Goal: Contribute content: Contribute content

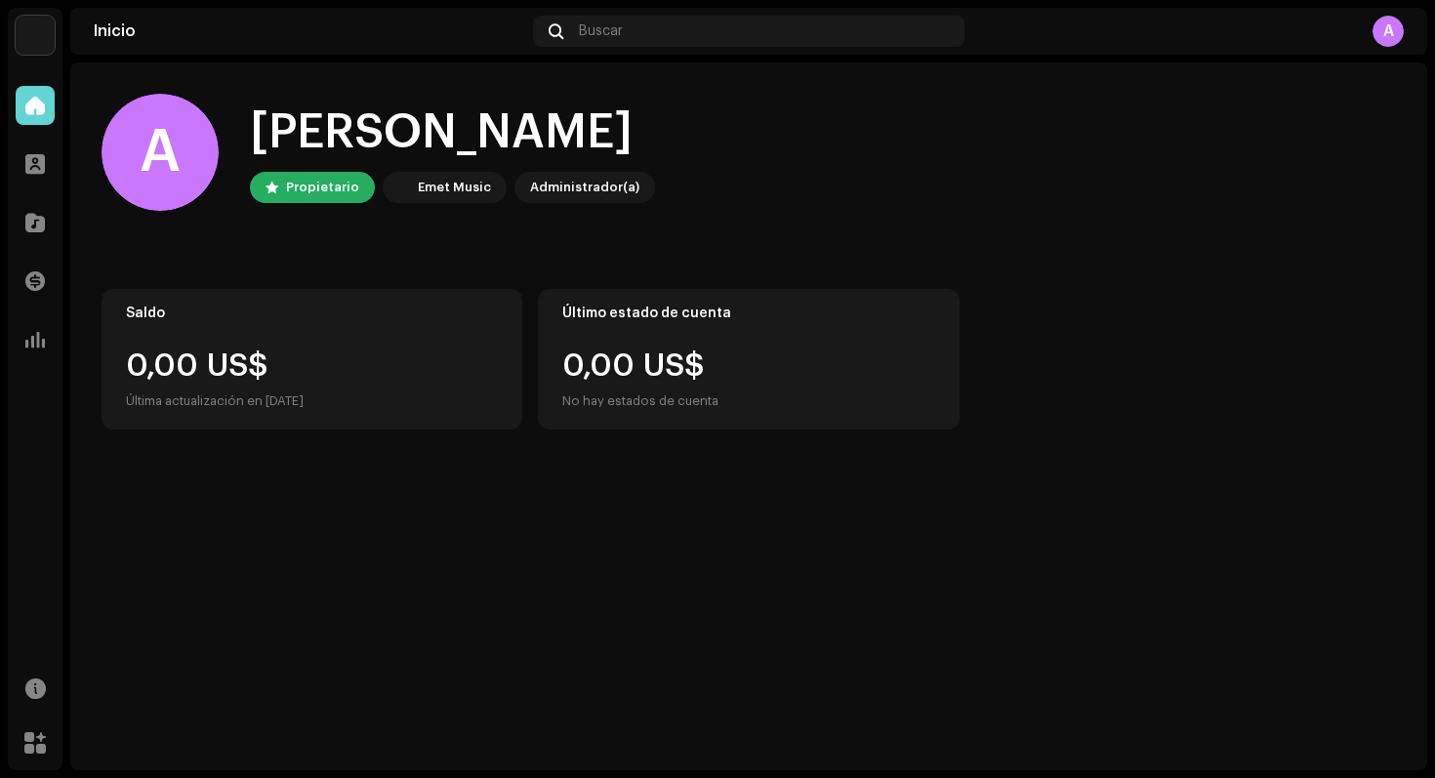
click at [33, 186] on div "Perfil" at bounding box center [35, 164] width 55 height 55
click at [37, 172] on span at bounding box center [35, 164] width 20 height 16
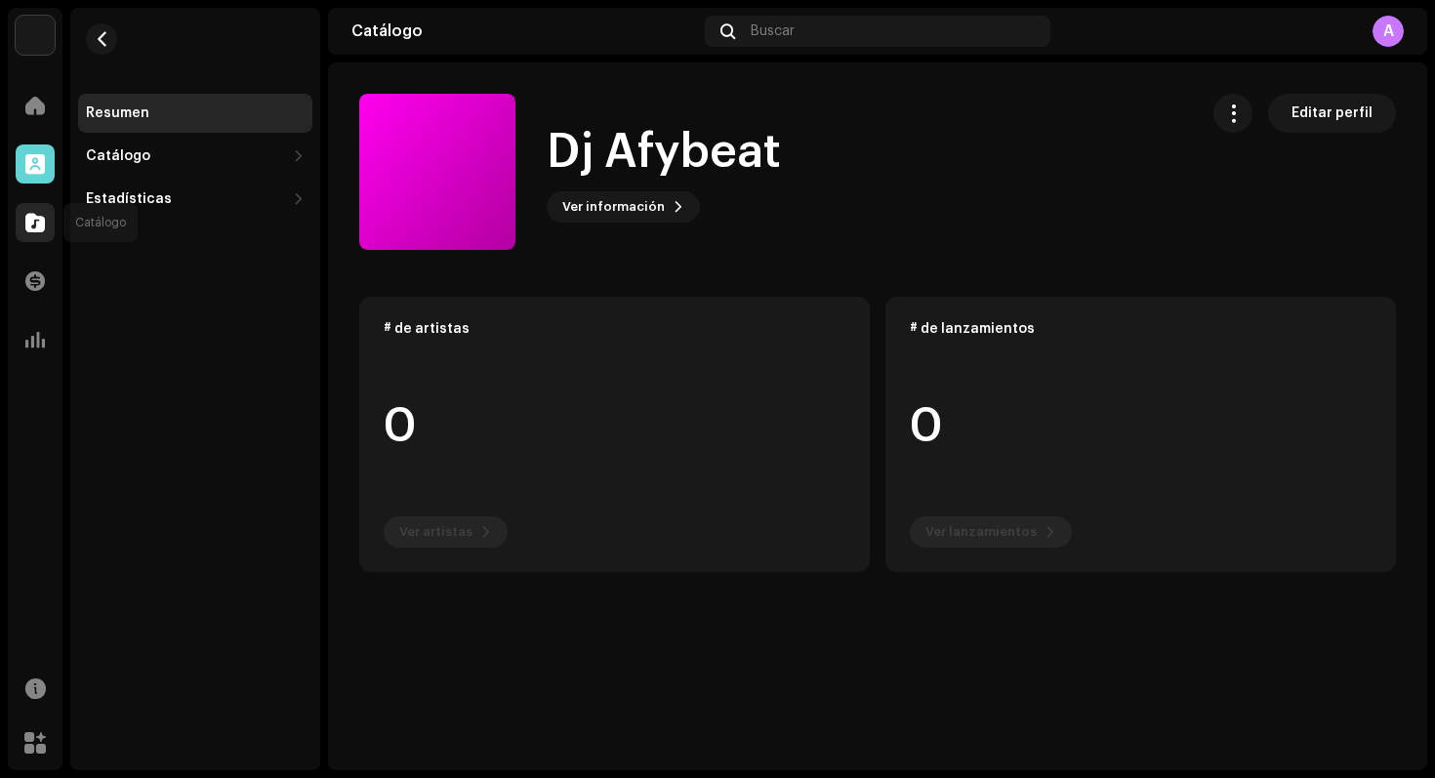
click at [46, 210] on div at bounding box center [35, 222] width 39 height 39
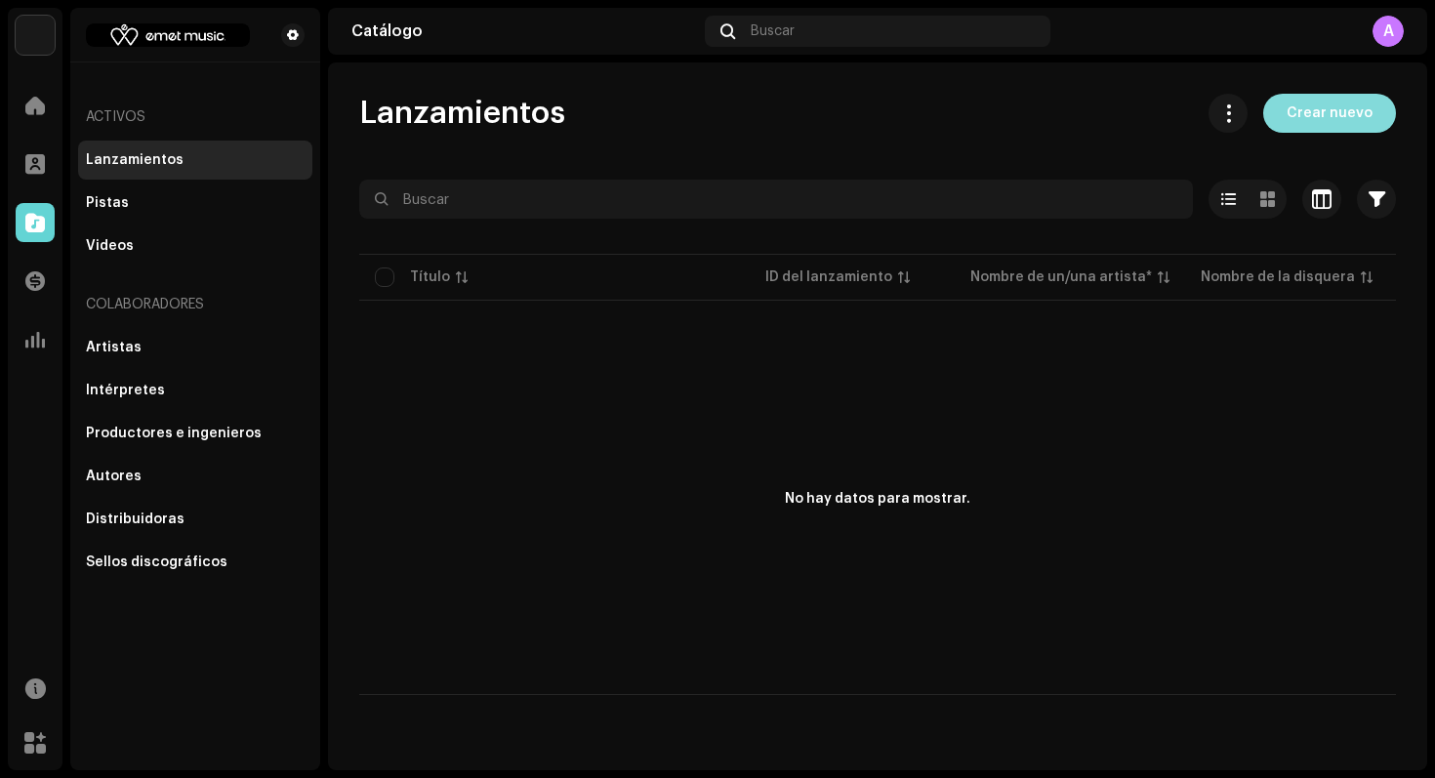
click at [1307, 116] on span "Crear nuevo" at bounding box center [1330, 113] width 86 height 39
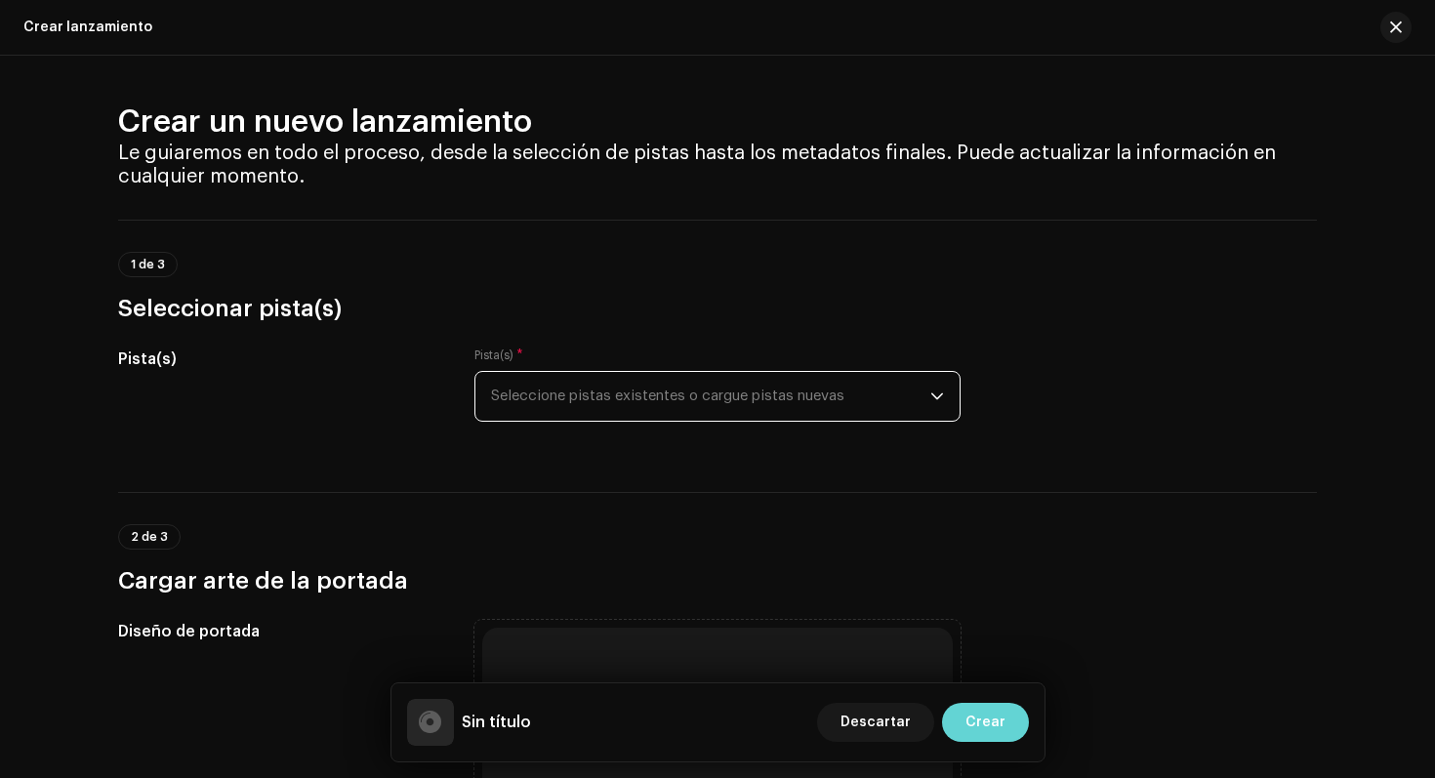
click at [698, 396] on span "Seleccione pistas existentes o cargue pistas nuevas" at bounding box center [710, 396] width 439 height 49
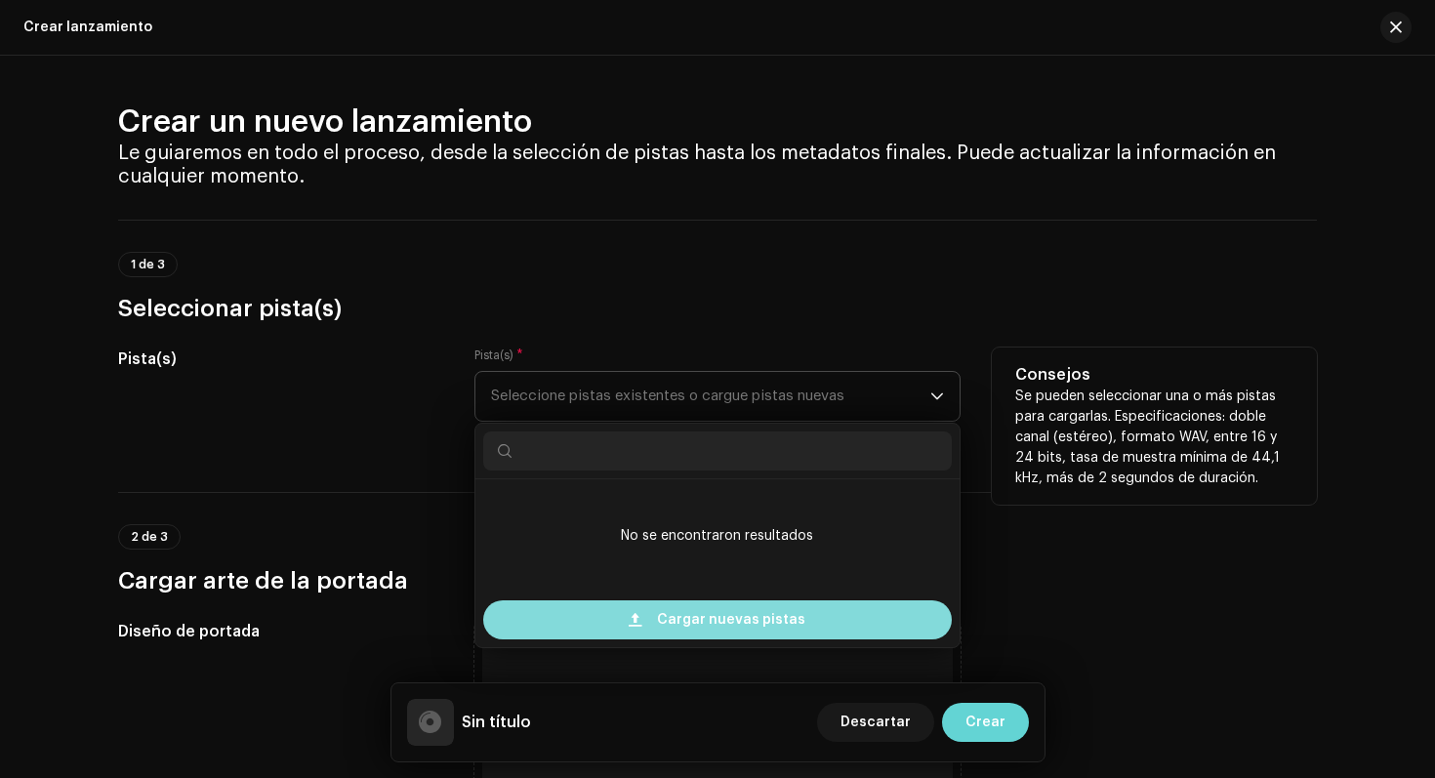
click at [697, 624] on span "Cargar nuevas pistas" at bounding box center [731, 619] width 148 height 39
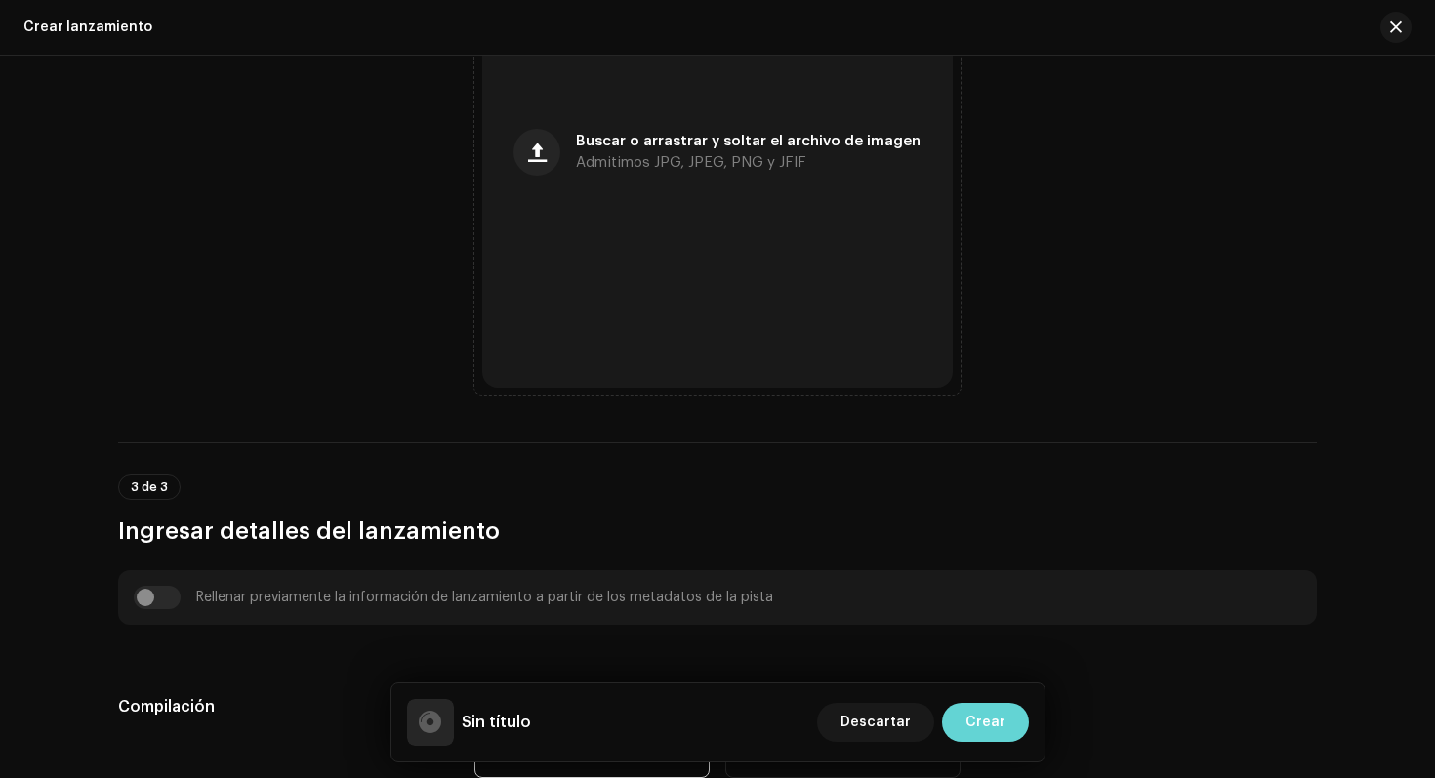
scroll to position [863, 0]
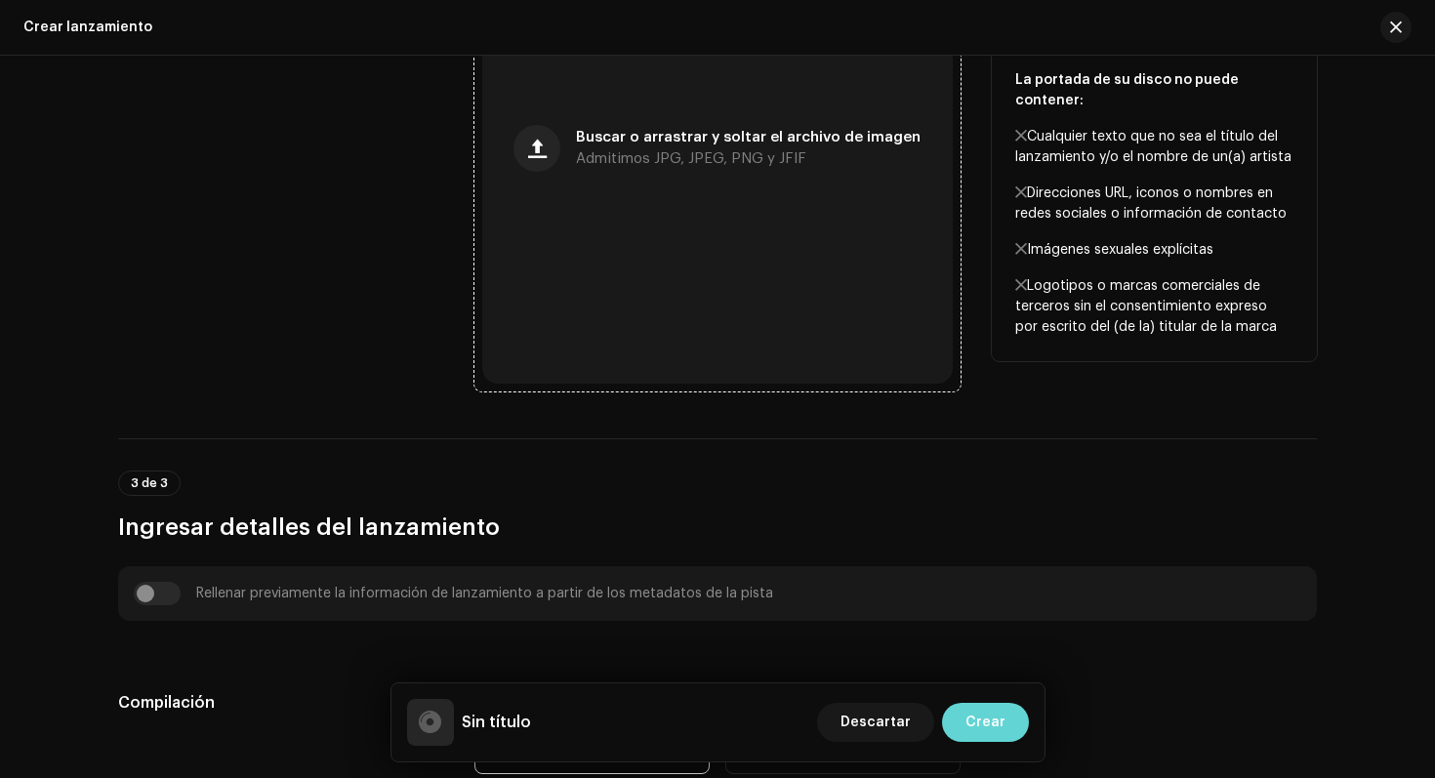
click at [651, 173] on div "Buscar o arrastrar y soltar el archivo de imagen Admitimos JPG, JPEG, PNG y JFIF" at bounding box center [717, 148] width 471 height 471
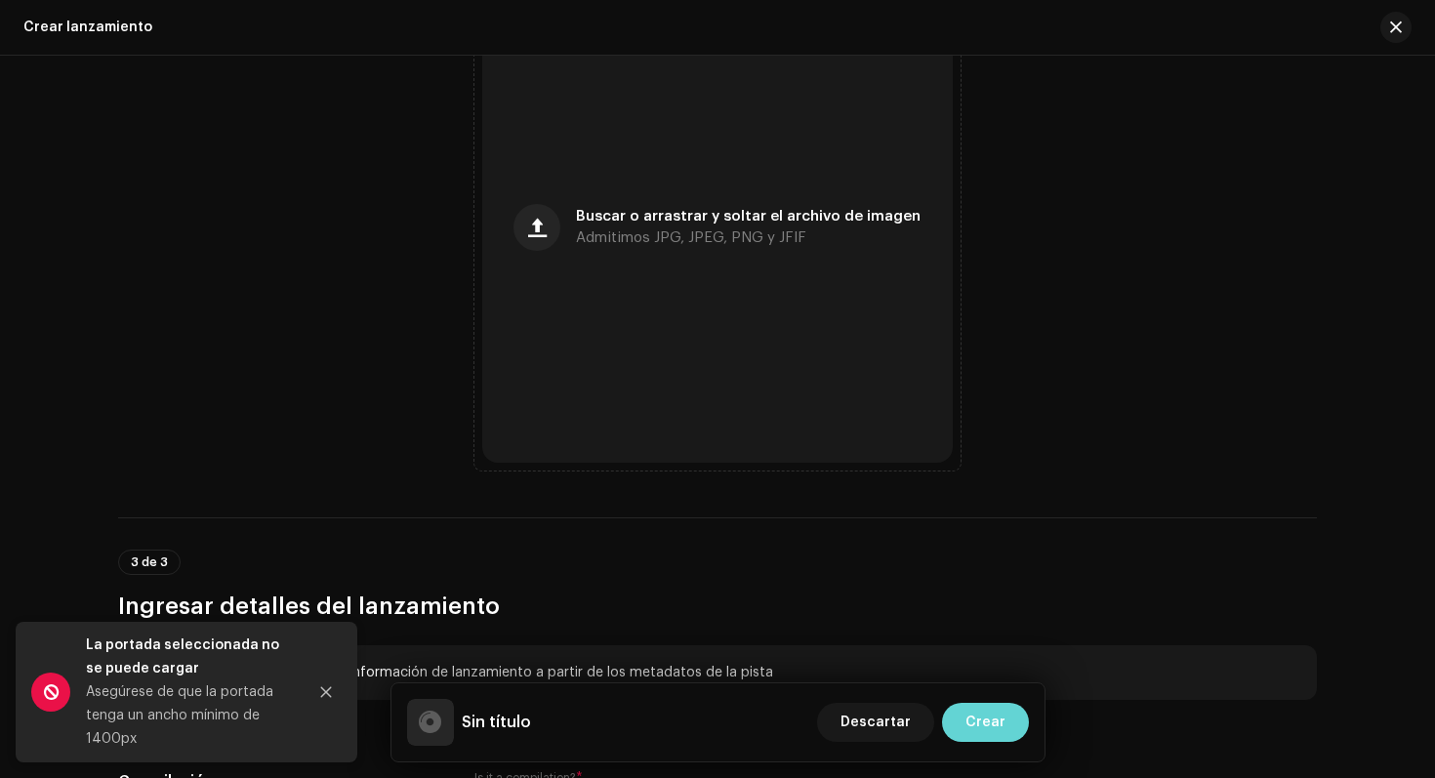
scroll to position [941, 0]
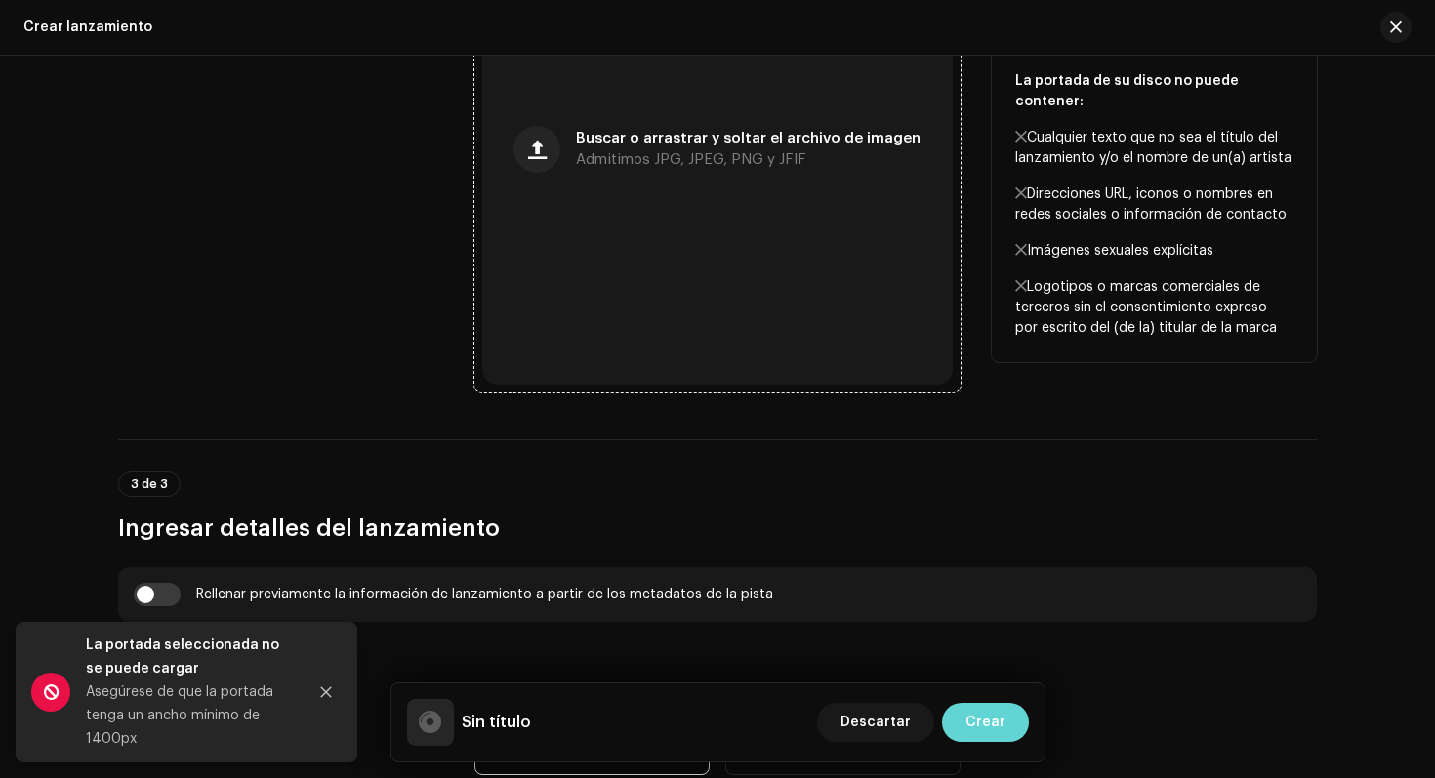
click at [607, 164] on span "Admitimos JPG, JPEG, PNG y JFIF" at bounding box center [691, 160] width 230 height 14
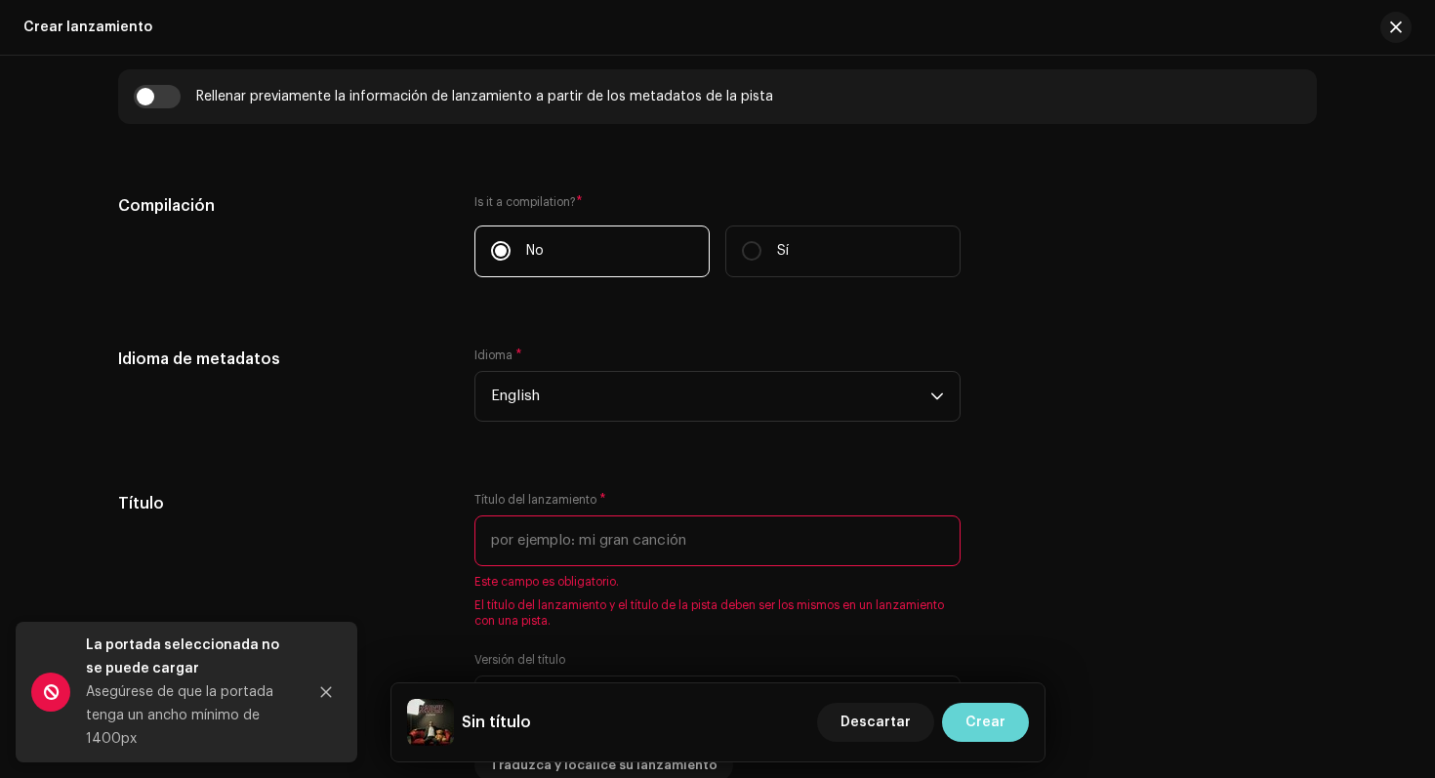
scroll to position [1441, 0]
click at [616, 388] on span "English" at bounding box center [710, 394] width 439 height 49
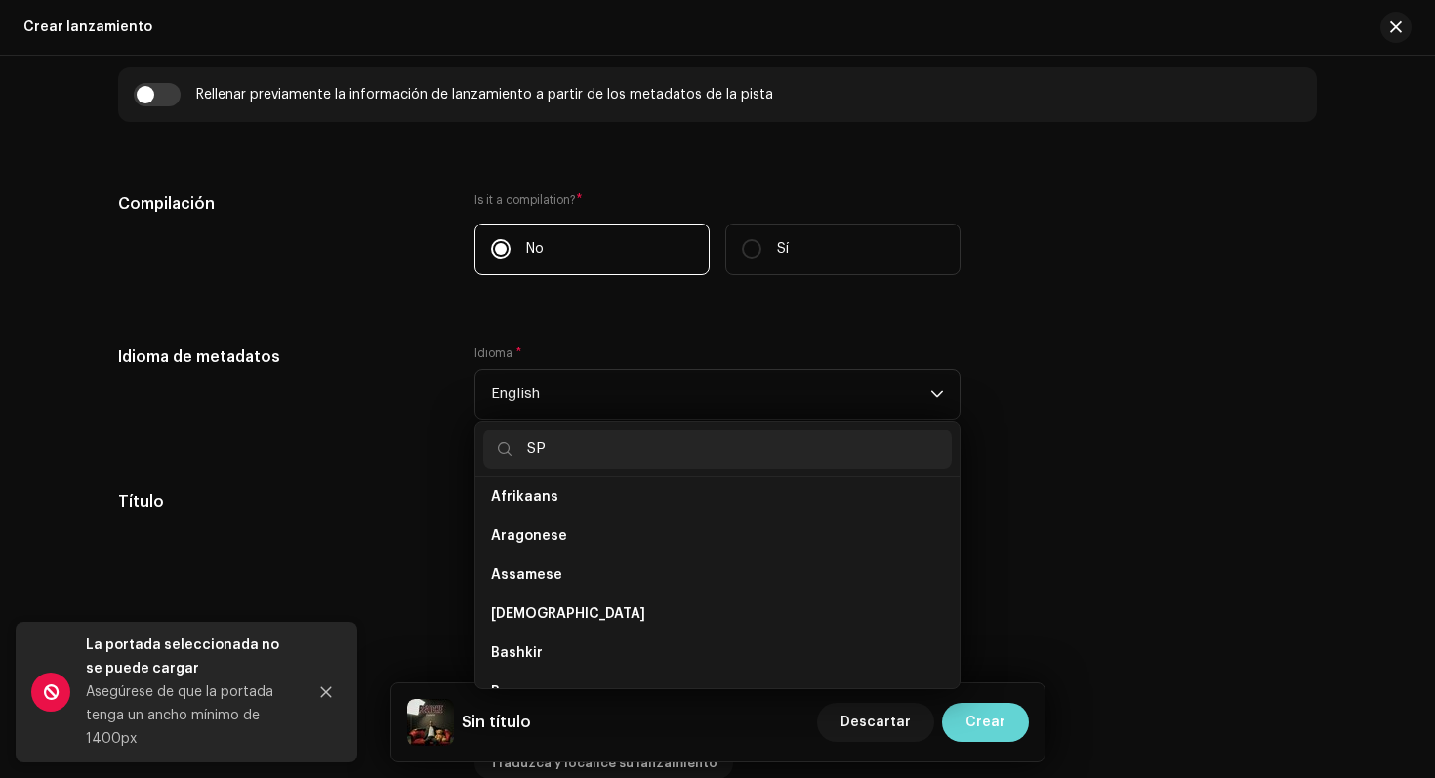
scroll to position [0, 0]
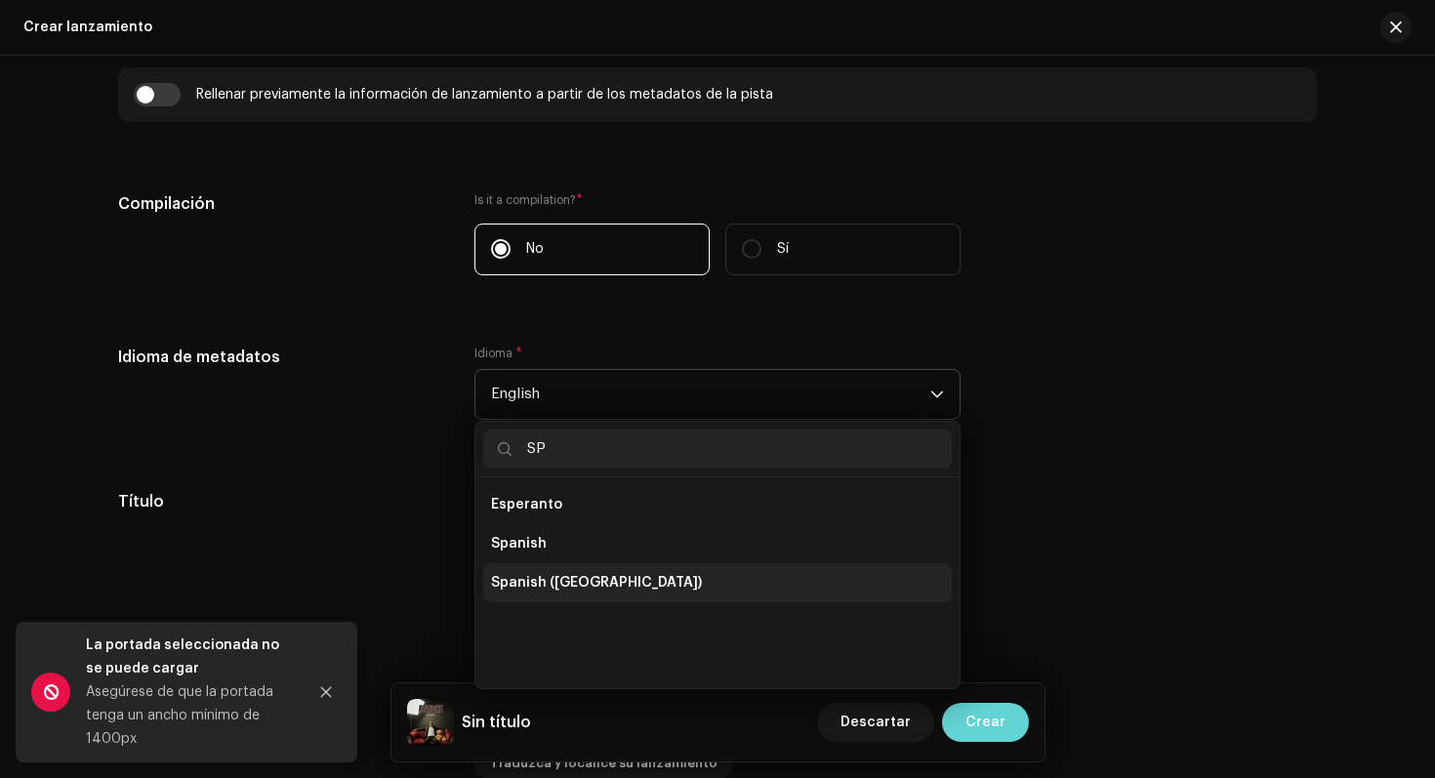
type input "SP"
click at [707, 591] on li "Spanish ([GEOGRAPHIC_DATA])" at bounding box center [717, 582] width 469 height 39
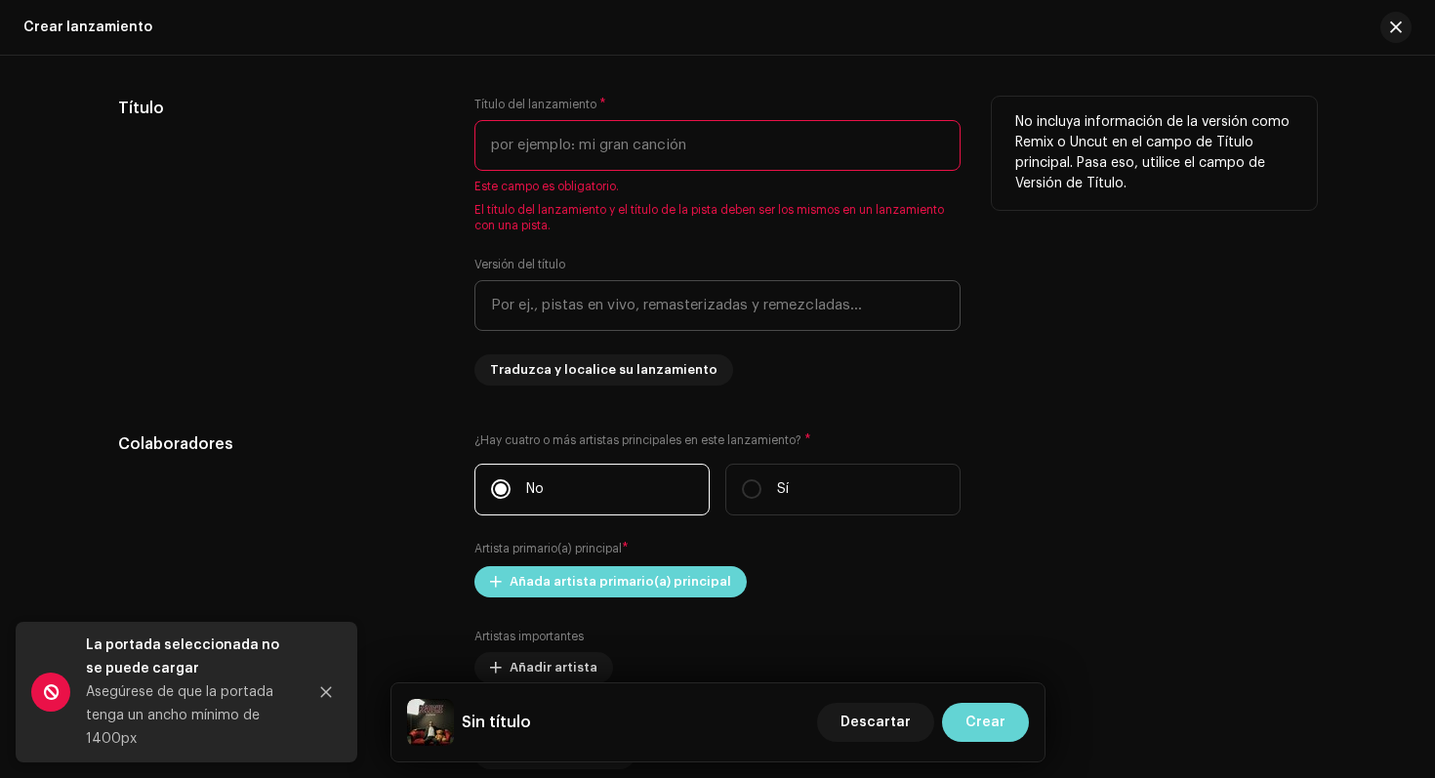
scroll to position [1839, 0]
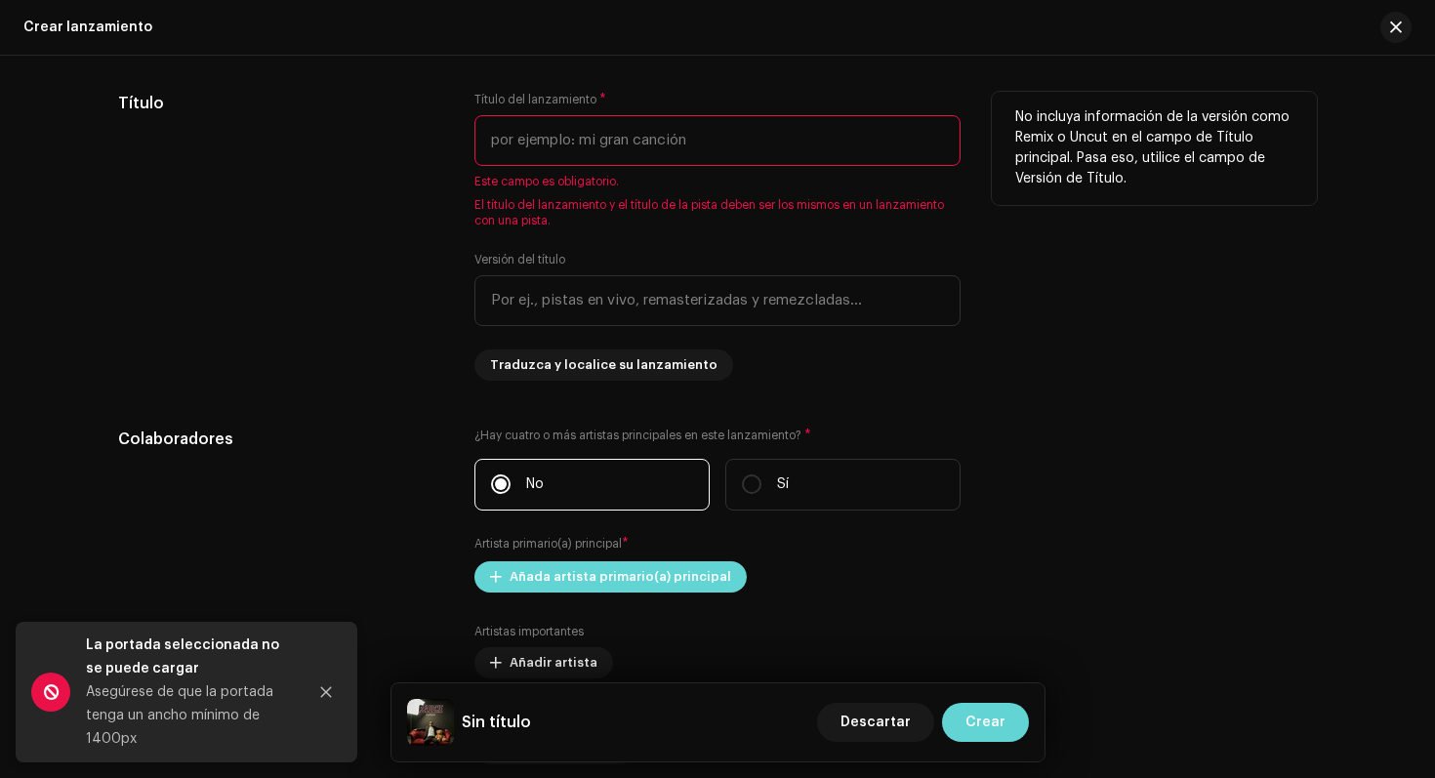
click at [557, 141] on input "text" at bounding box center [717, 140] width 486 height 51
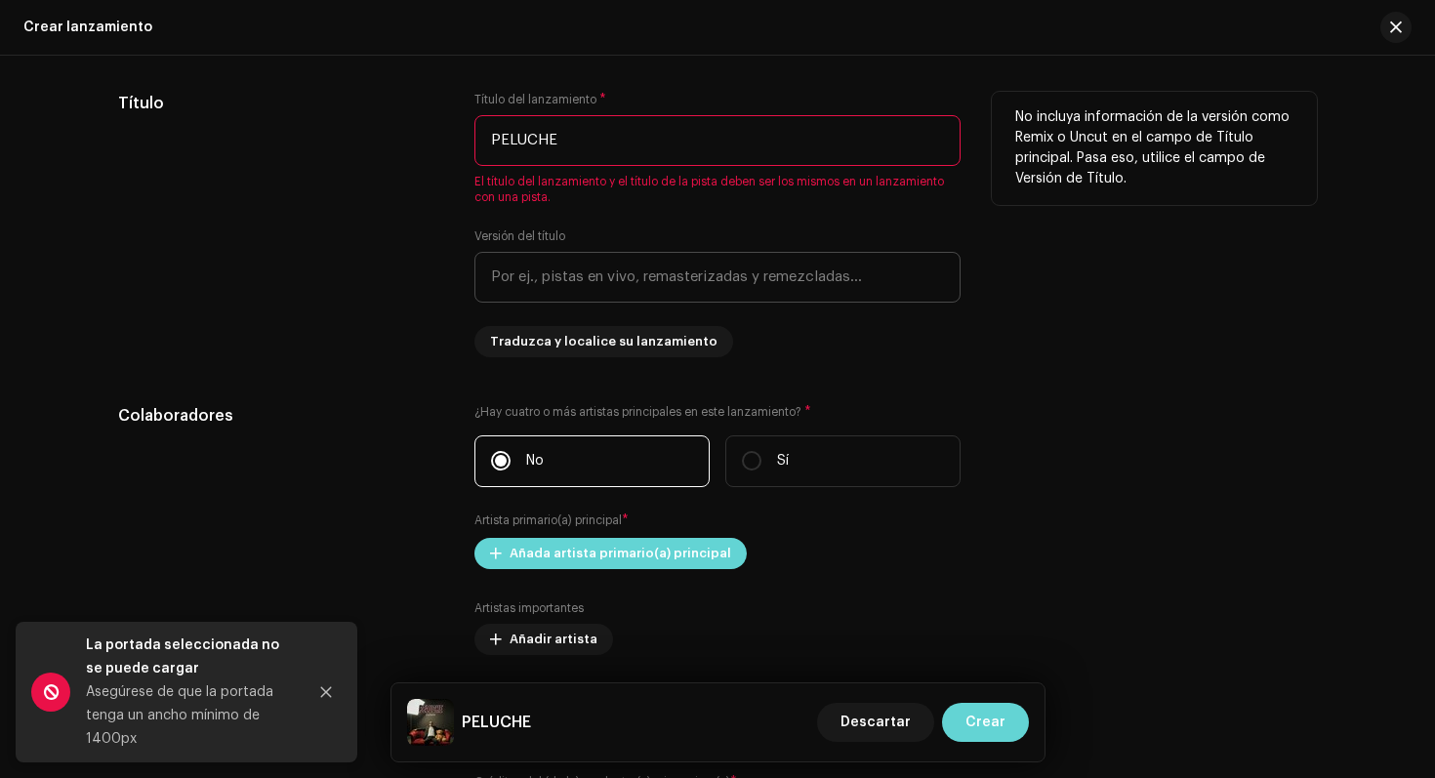
type input "PELUCHE"
click at [536, 281] on input "text" at bounding box center [717, 277] width 486 height 51
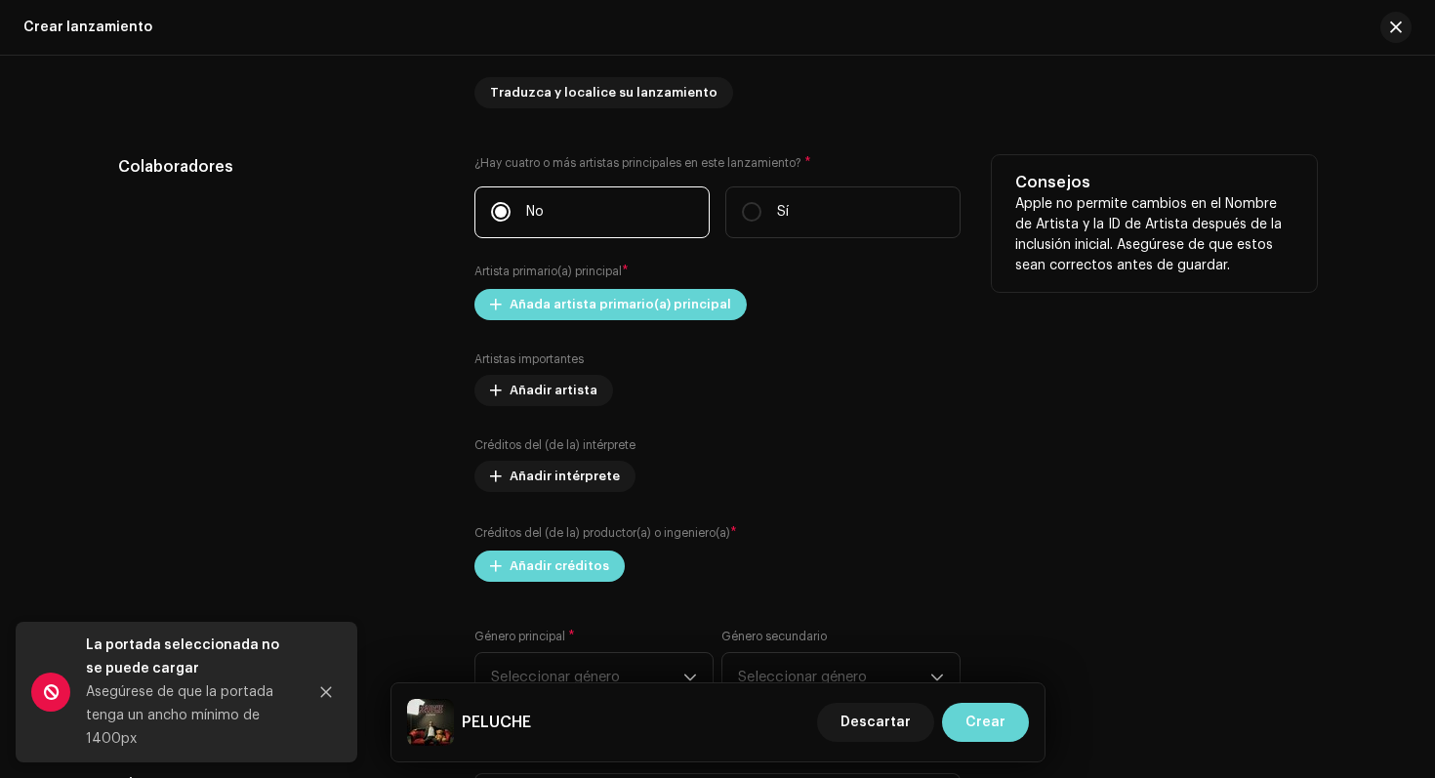
scroll to position [2092, 0]
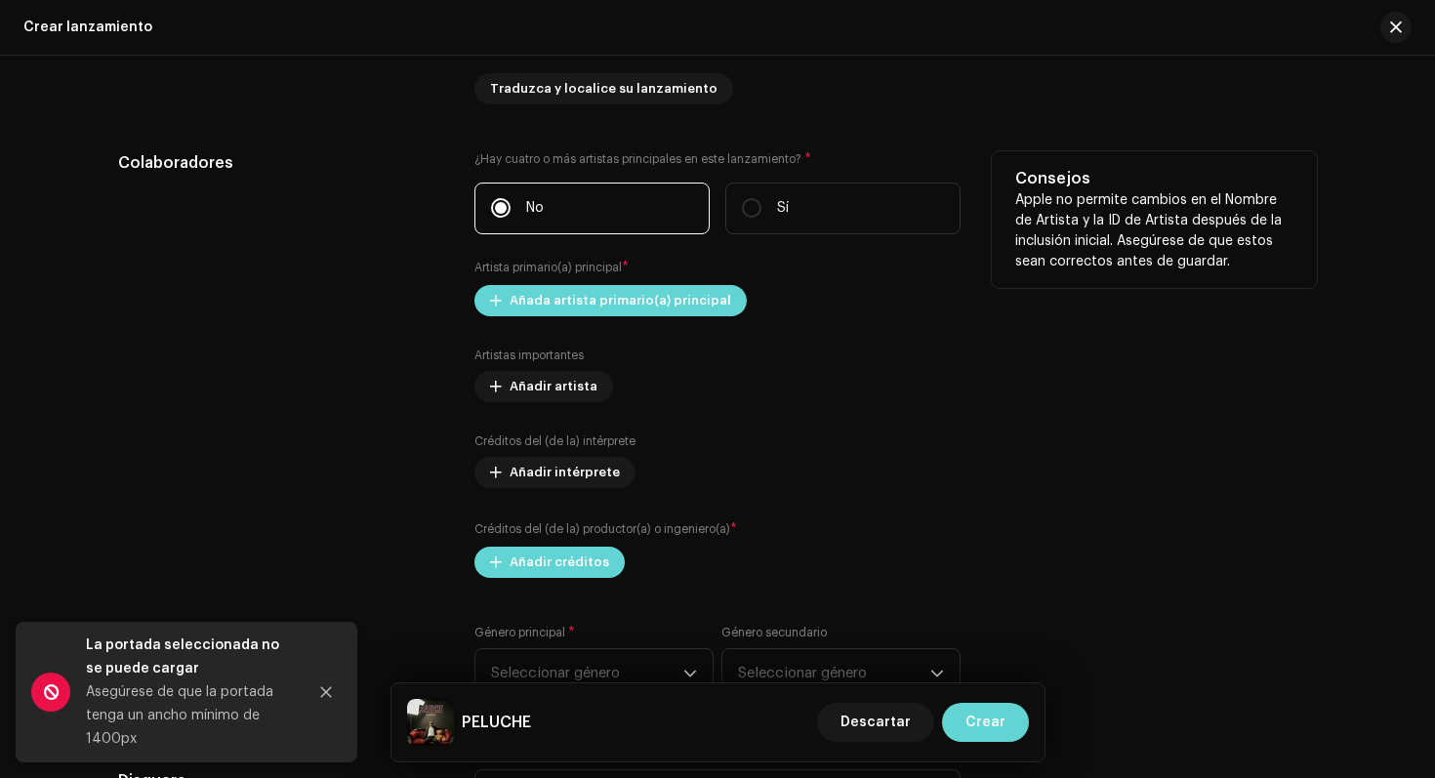
click at [531, 318] on div "¿Hay cuatro o más artistas principales en este lanzamiento? * No Sí Artista pri…" at bounding box center [717, 364] width 486 height 427
click at [530, 301] on span "Añada artista primario(a) principal" at bounding box center [621, 300] width 222 height 39
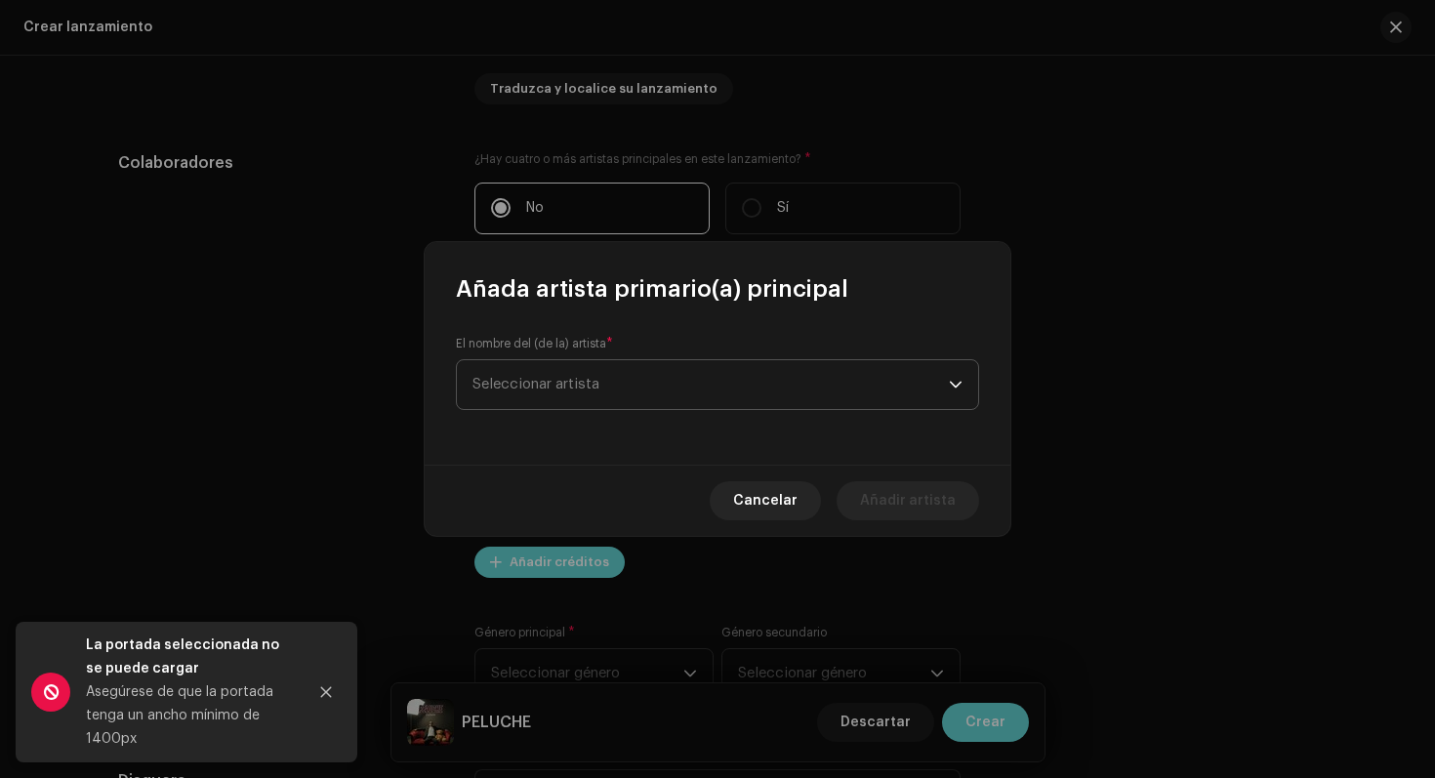
click at [561, 365] on span "Seleccionar artista" at bounding box center [710, 384] width 476 height 49
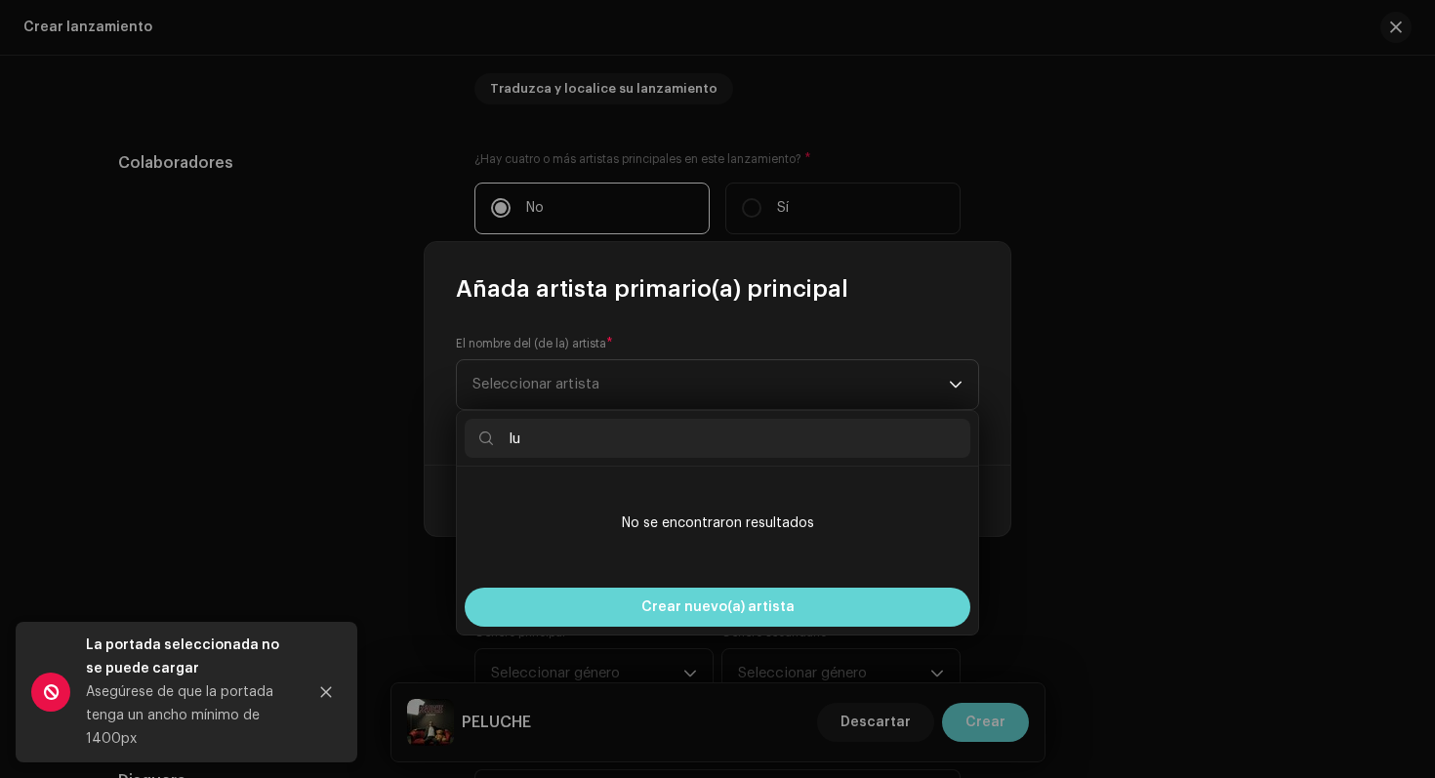
type input "l"
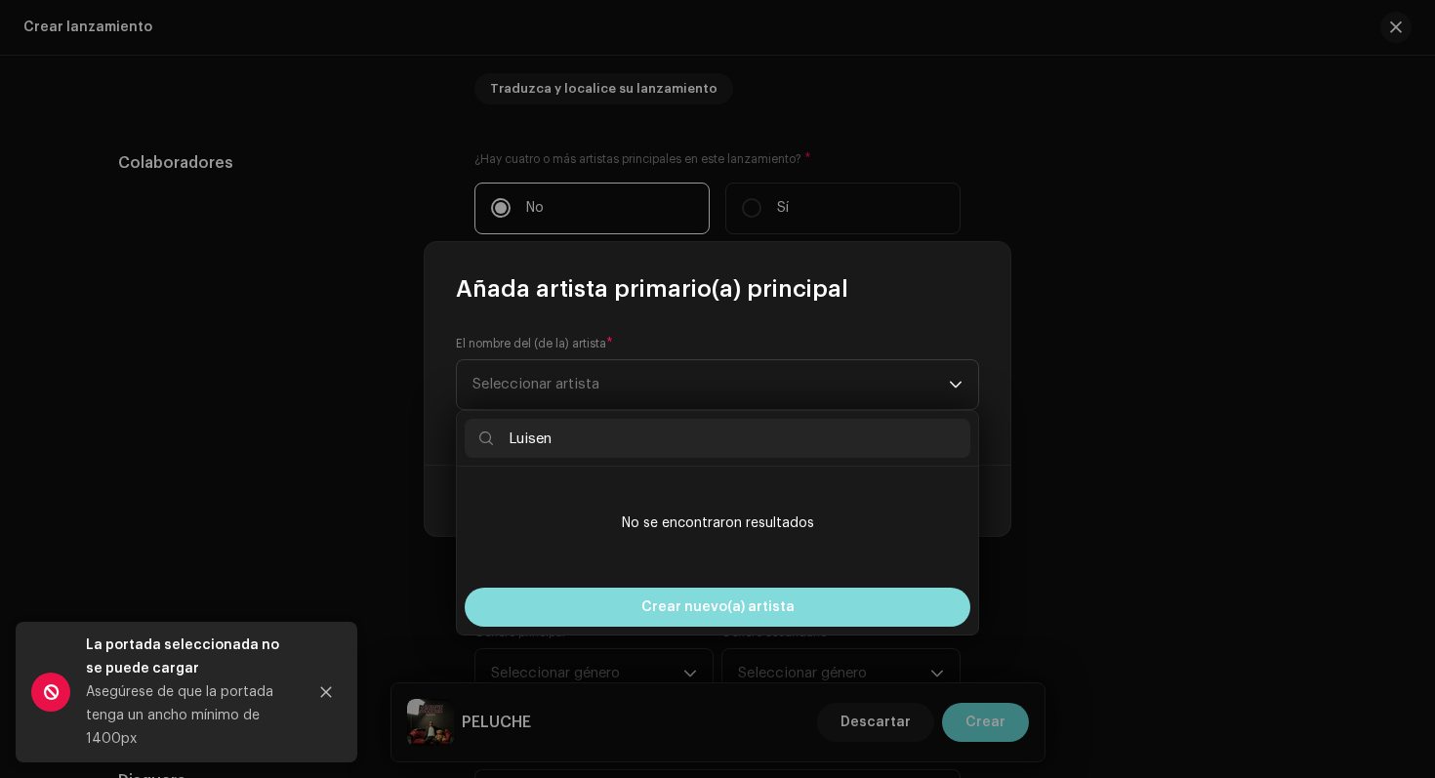
type input "Luisen"
click at [856, 614] on div "Crear nuevo(a) artista" at bounding box center [718, 607] width 506 height 39
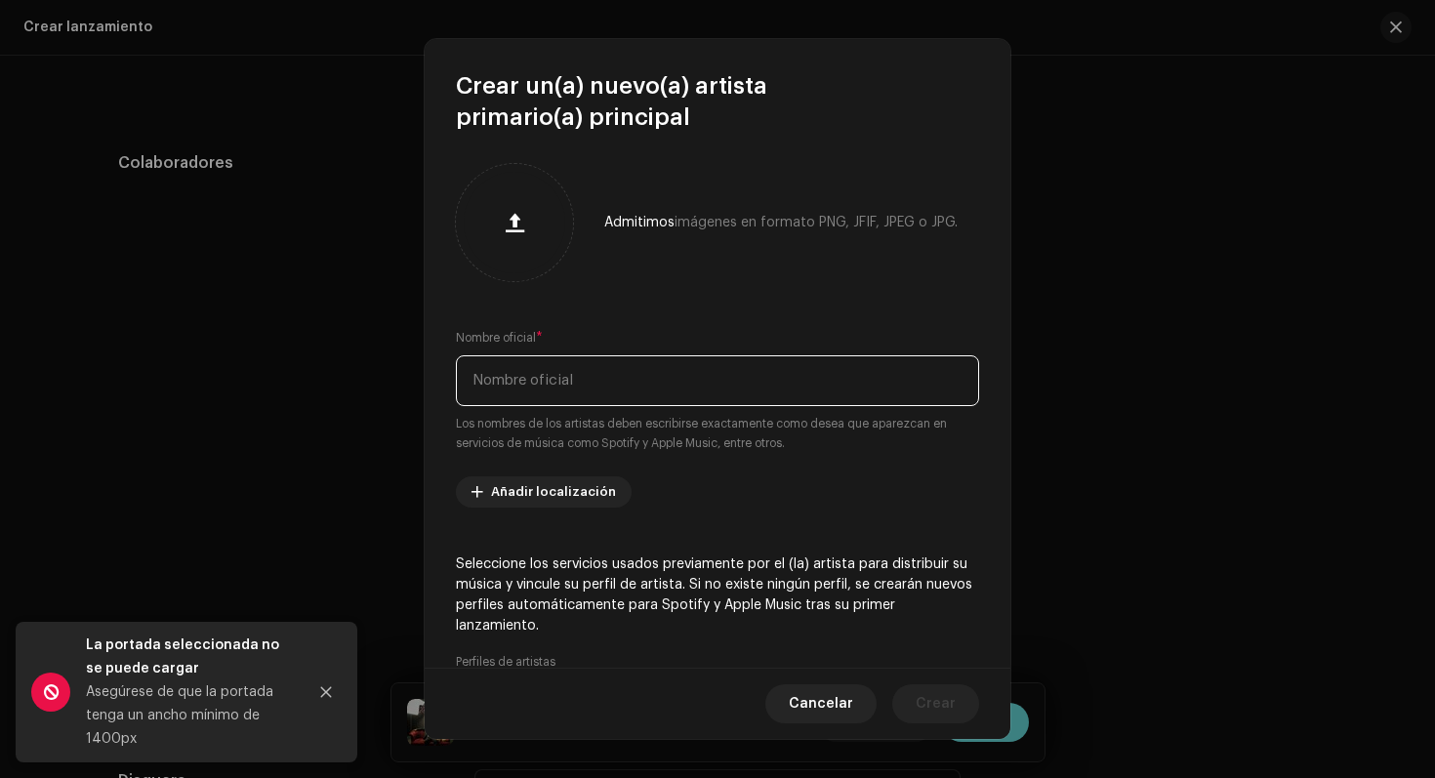
click at [612, 395] on input "text" at bounding box center [717, 380] width 523 height 51
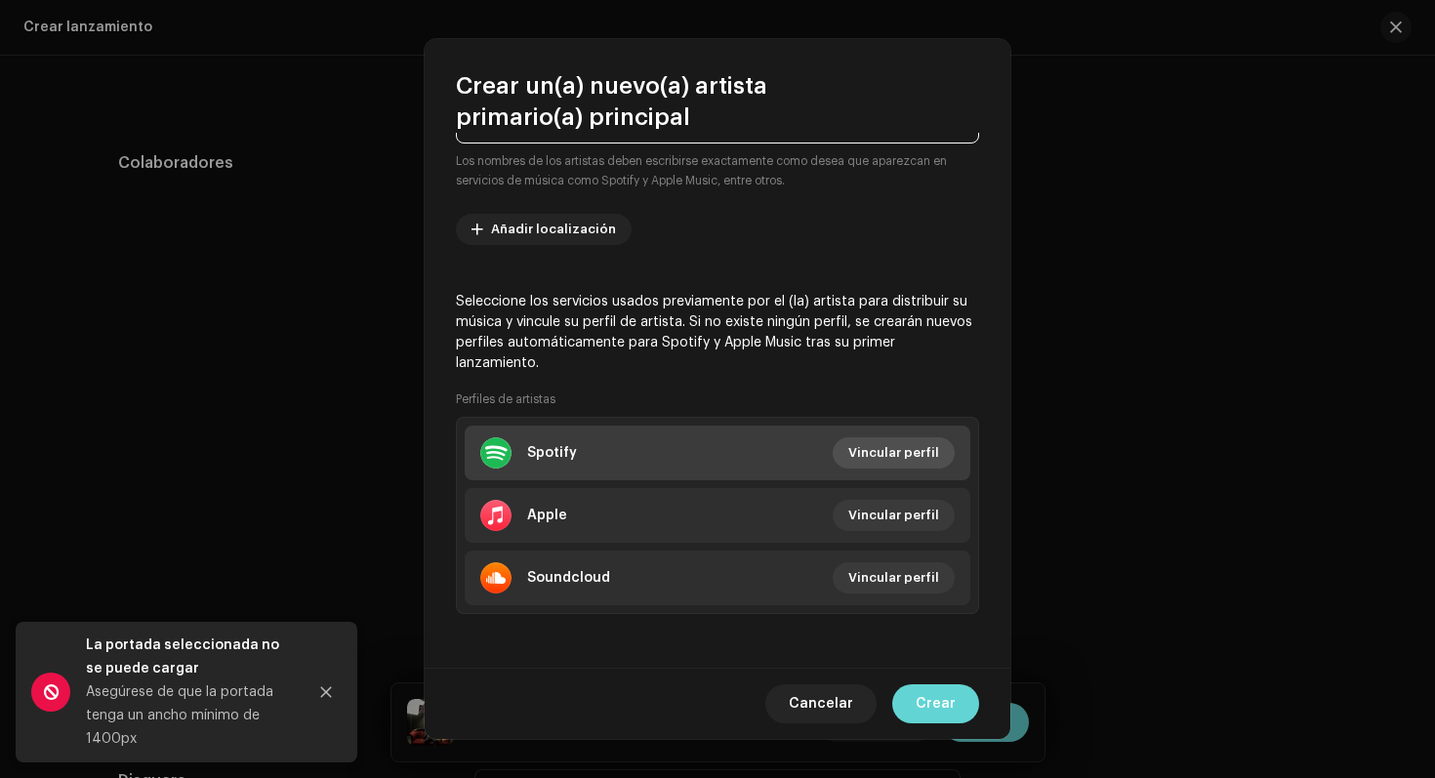
type input "Luisen"
click at [886, 452] on span "Vincular perfil" at bounding box center [893, 452] width 91 height 39
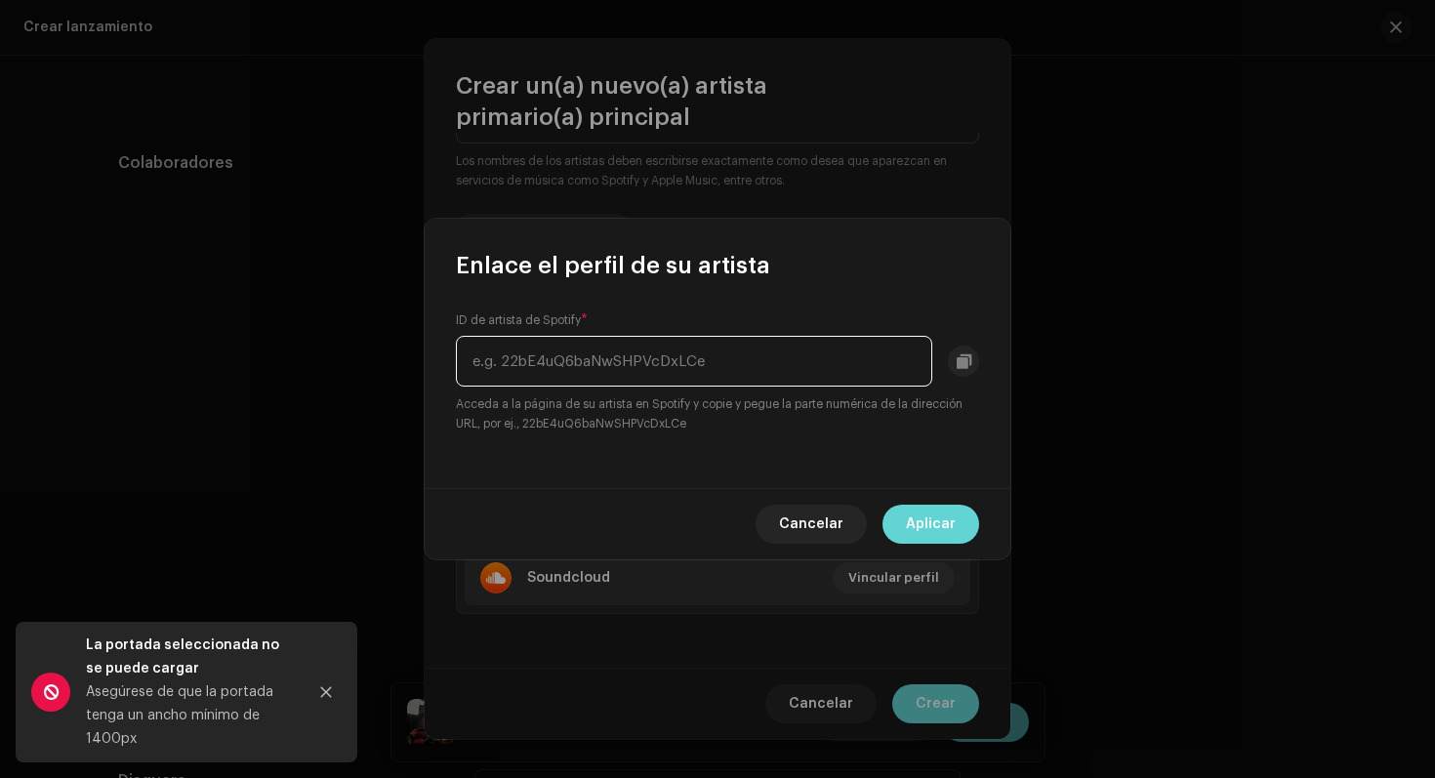
paste input "5AOnOE8DfGFMyI8NB7F3Ya"
type input "5AOnOE8DfGFMyI8NB7F3Ya"
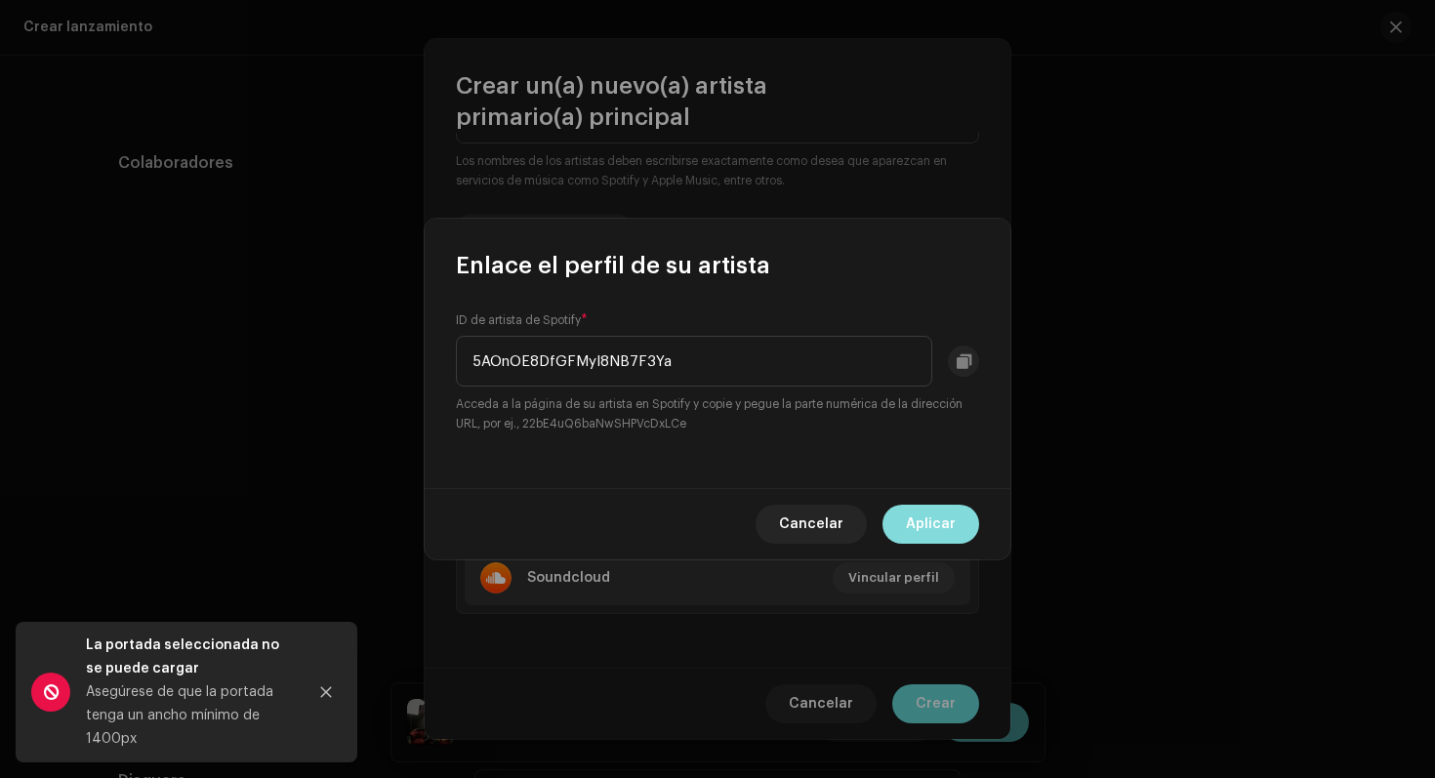
click at [950, 531] on span "Aplicar" at bounding box center [931, 524] width 50 height 39
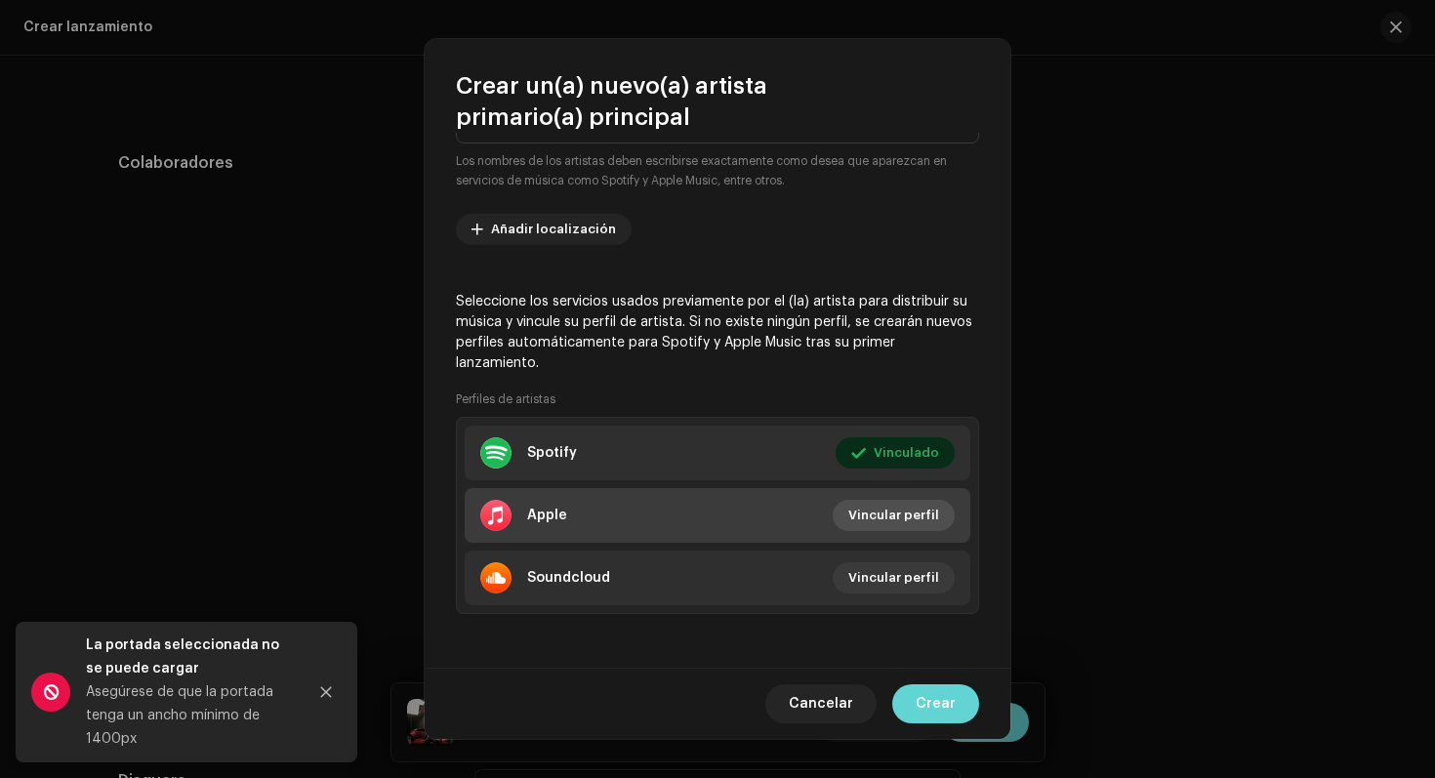
click at [857, 514] on span "Vincular perfil" at bounding box center [893, 515] width 91 height 39
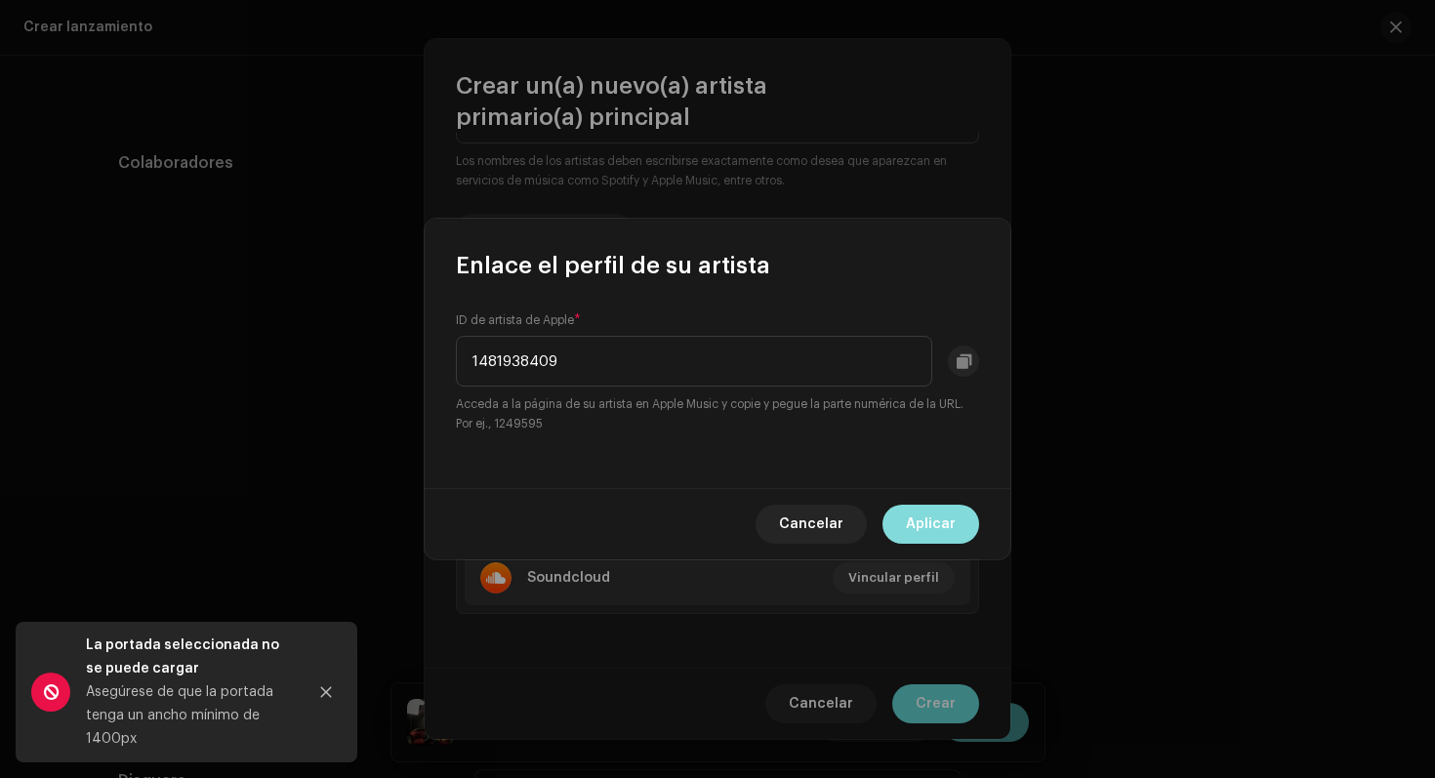
type input "1481938409"
click at [919, 529] on span "Aplicar" at bounding box center [931, 524] width 50 height 39
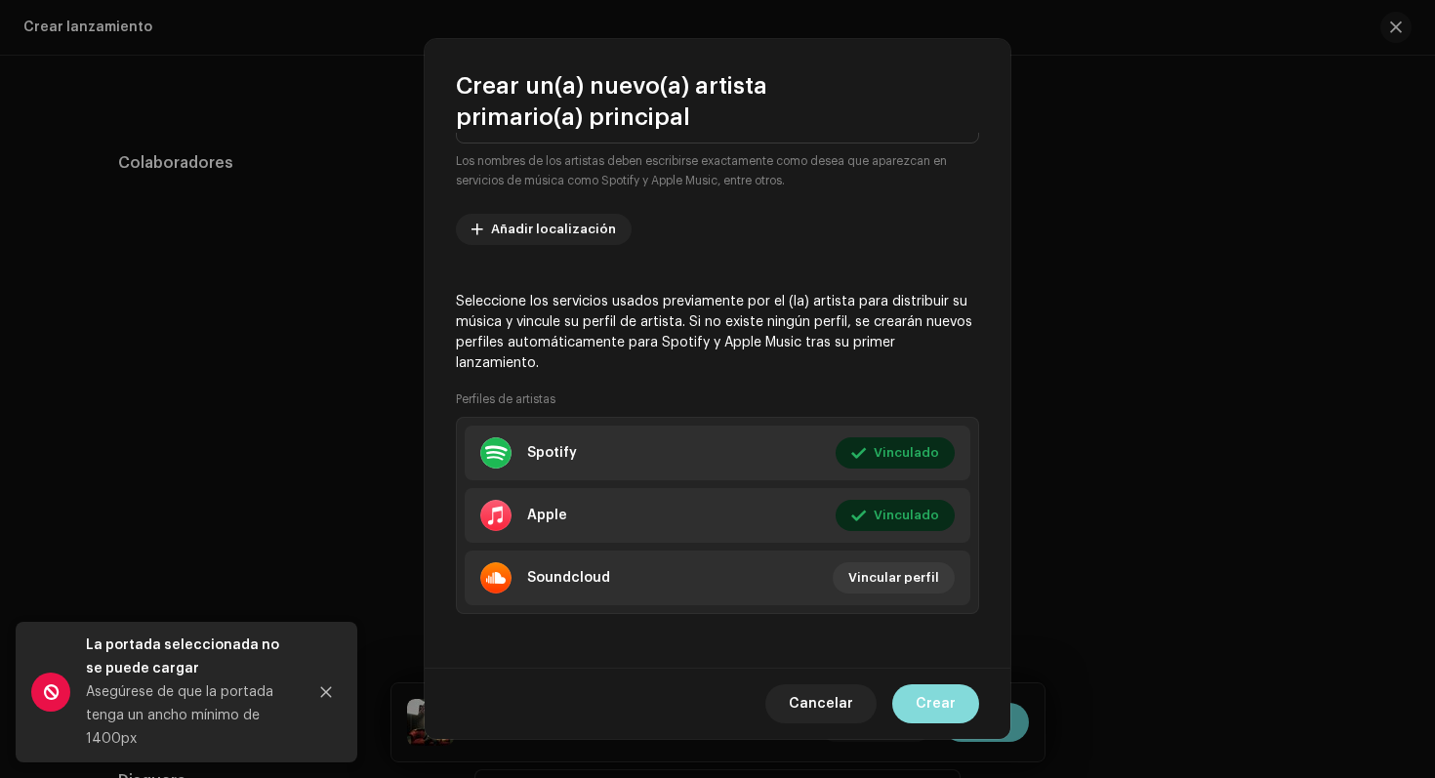
click at [944, 700] on span "Crear" at bounding box center [936, 703] width 40 height 39
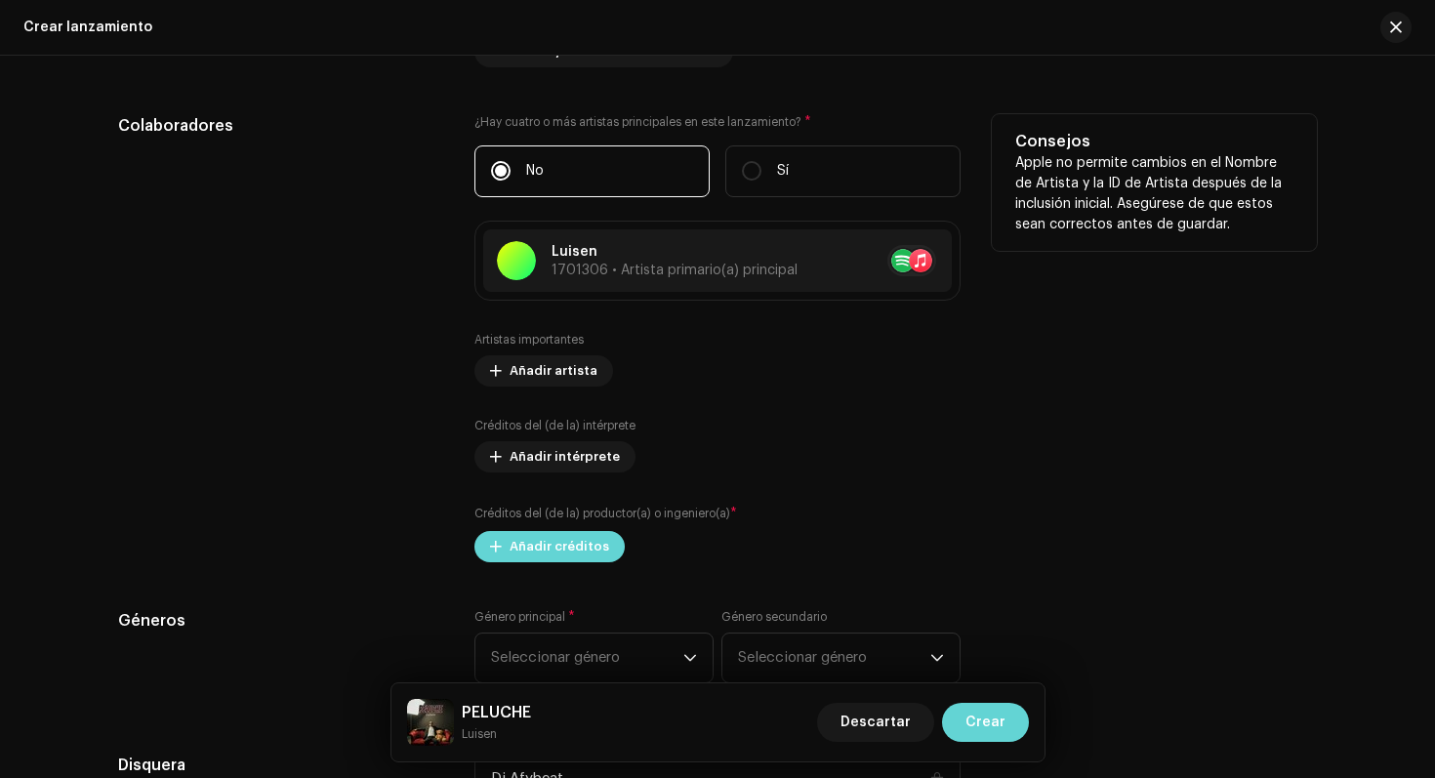
scroll to position [2163, 0]
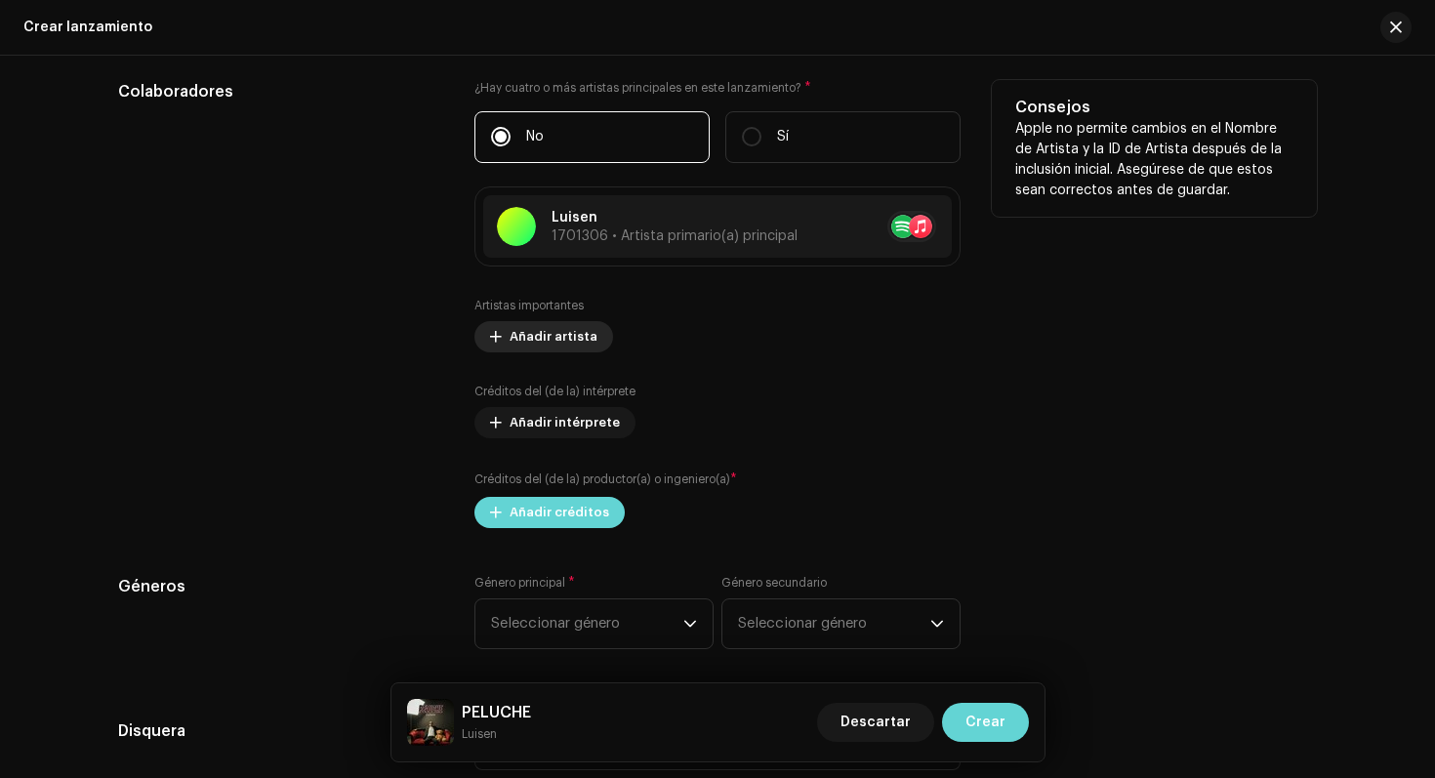
click at [515, 336] on span "Añadir artista" at bounding box center [554, 336] width 88 height 39
